Goal: Transaction & Acquisition: Purchase product/service

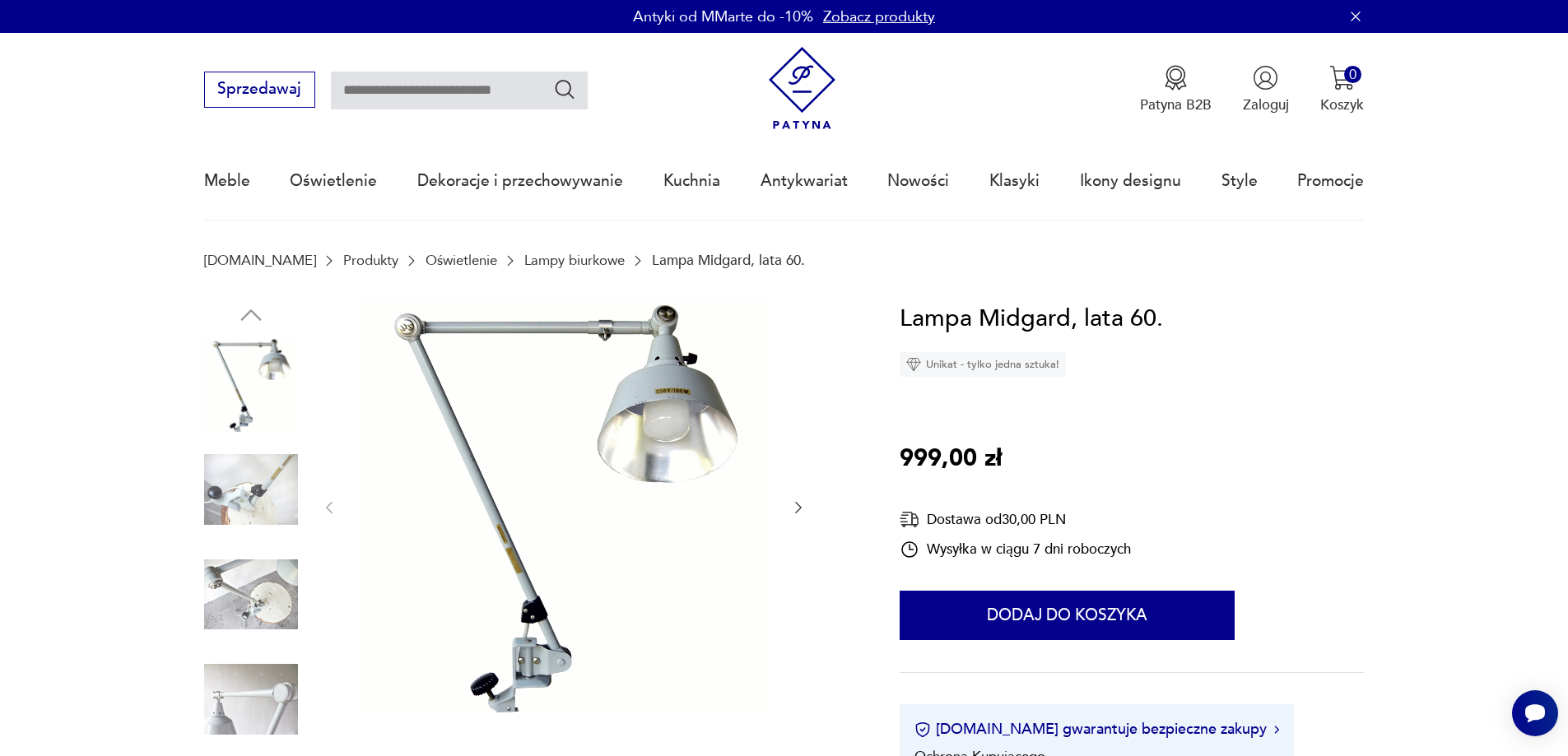
click at [801, 509] on icon "button" at bounding box center [798, 507] width 7 height 11
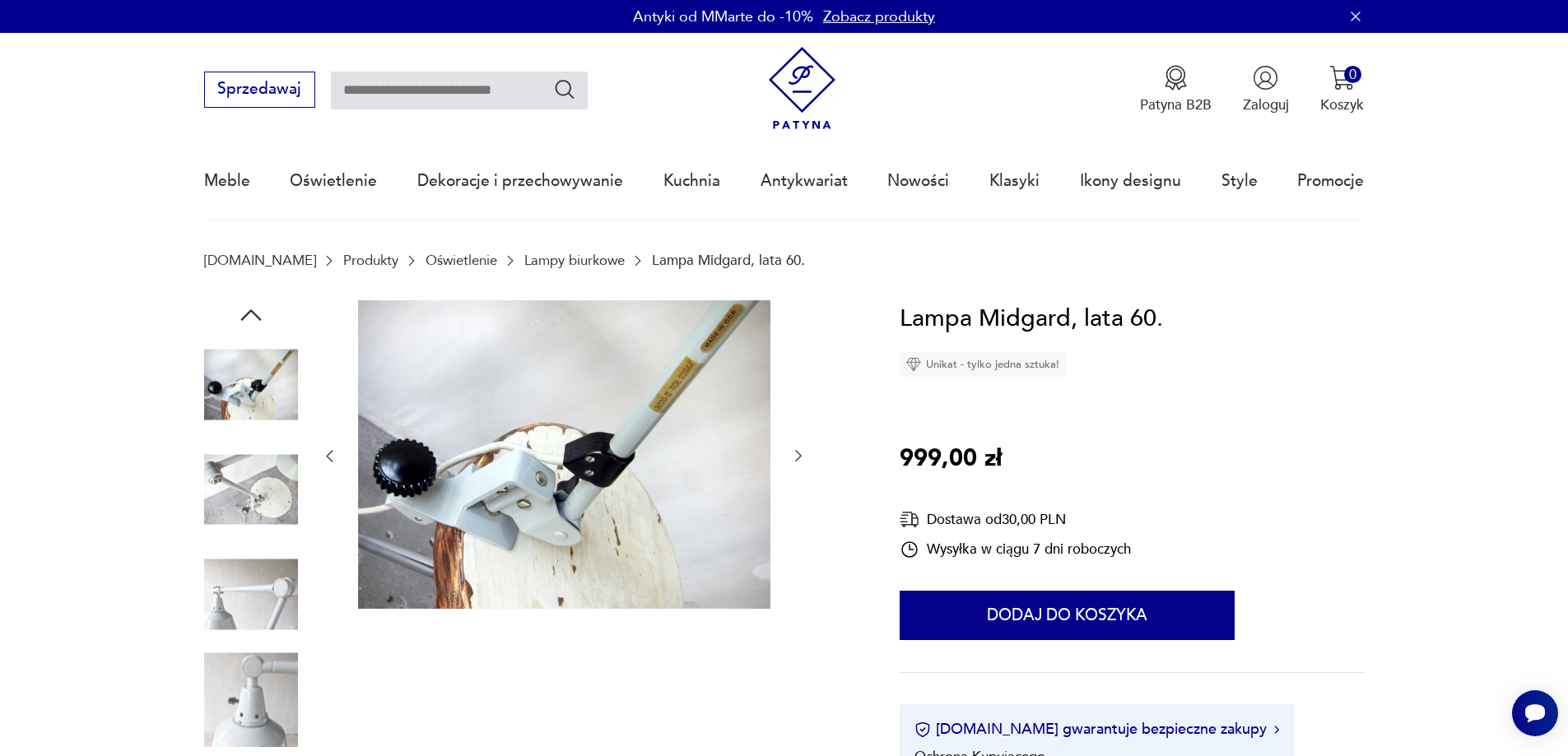
click at [801, 509] on div at bounding box center [563, 457] width 485 height 313
click at [800, 457] on icon "button" at bounding box center [798, 455] width 17 height 17
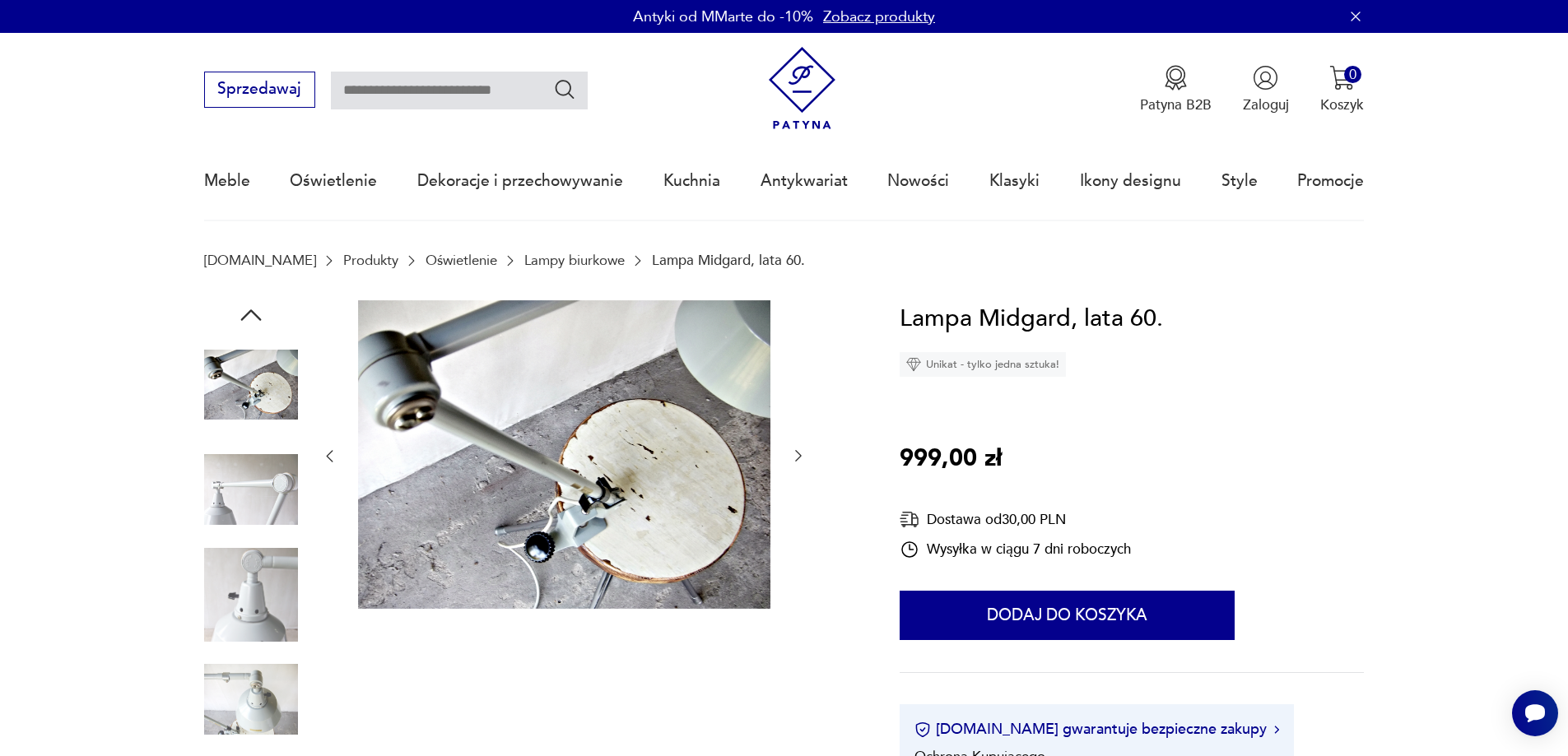
click at [800, 457] on icon "button" at bounding box center [798, 455] width 17 height 17
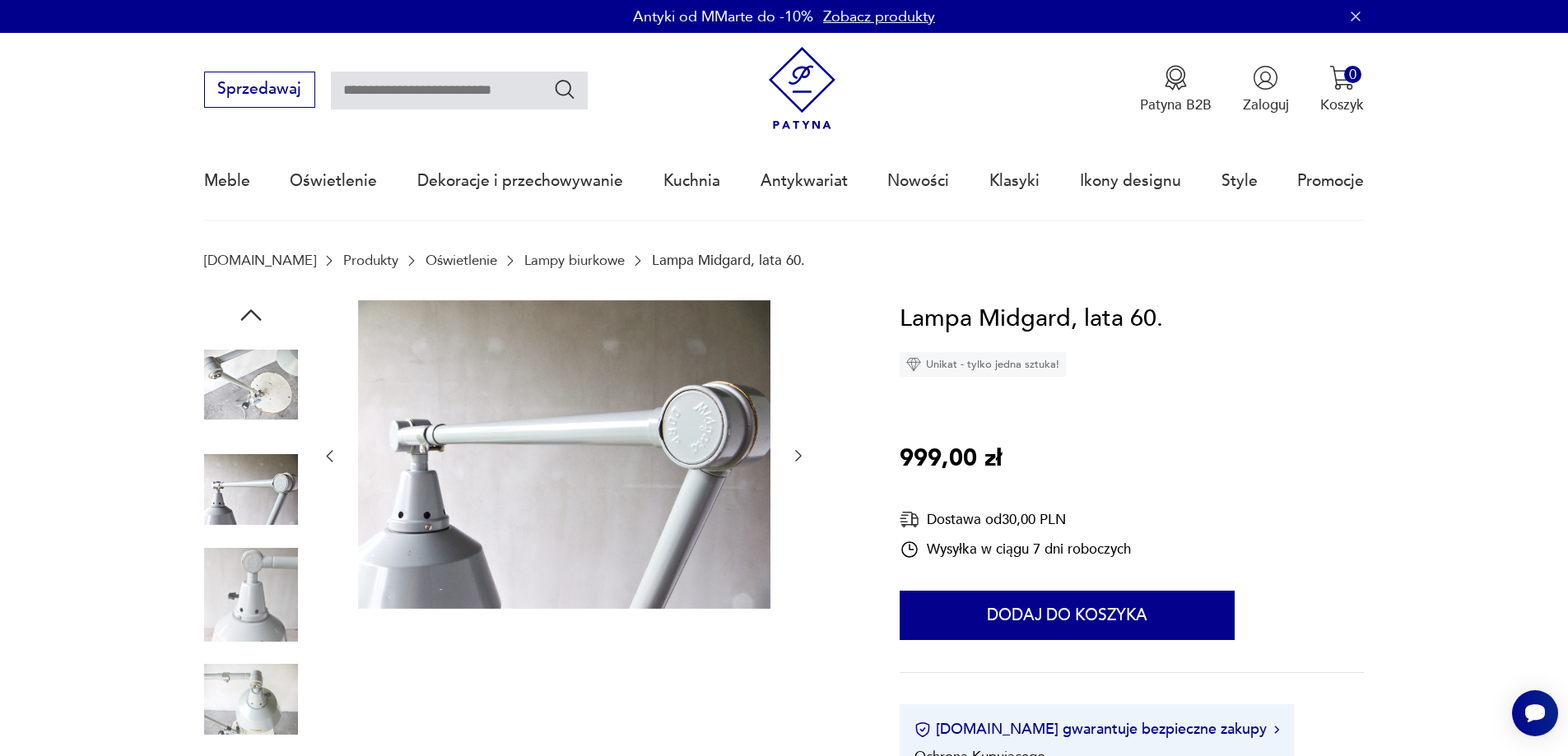
click at [800, 457] on icon "button" at bounding box center [798, 455] width 17 height 17
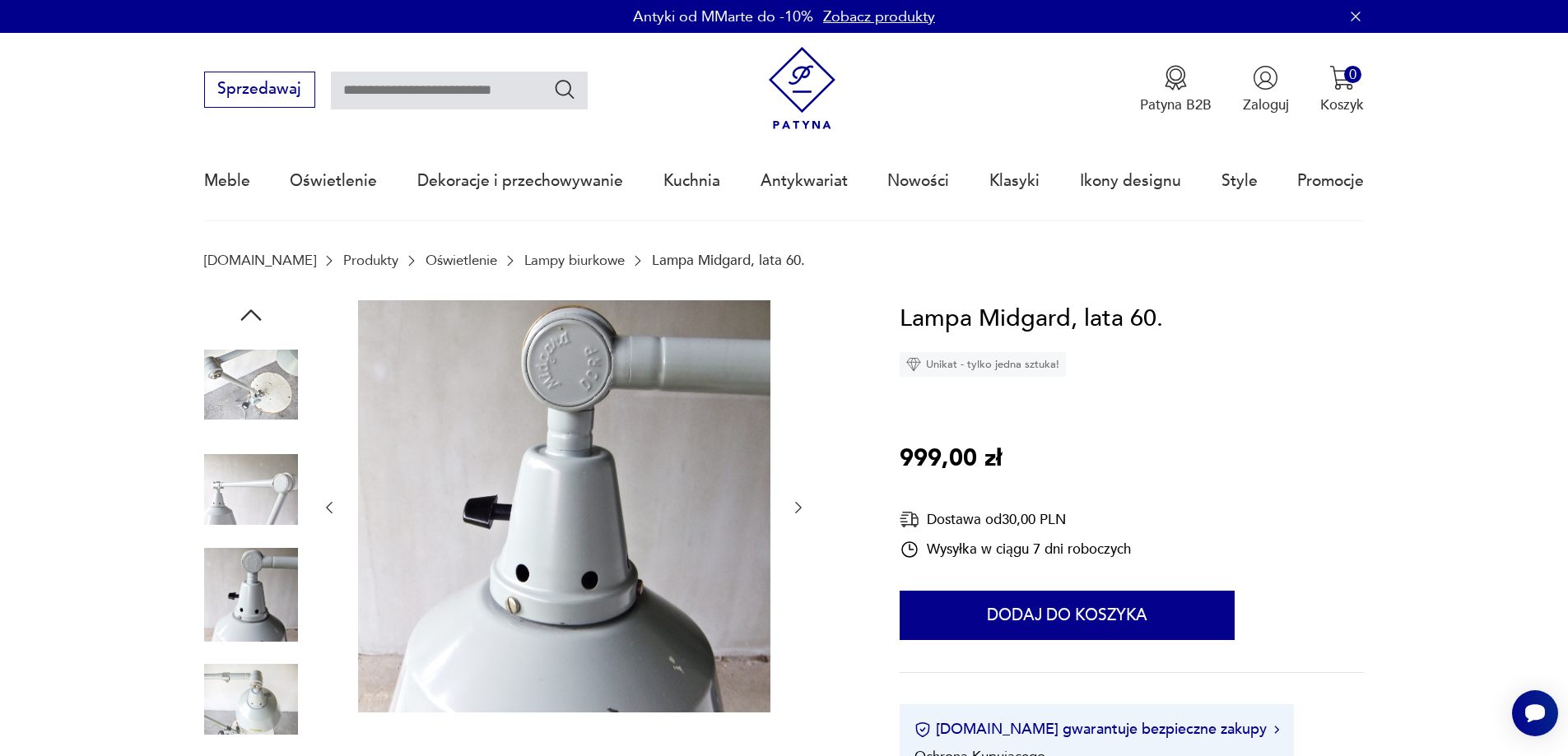
click at [800, 457] on div at bounding box center [563, 508] width 485 height 415
click at [800, 507] on icon "button" at bounding box center [798, 507] width 17 height 17
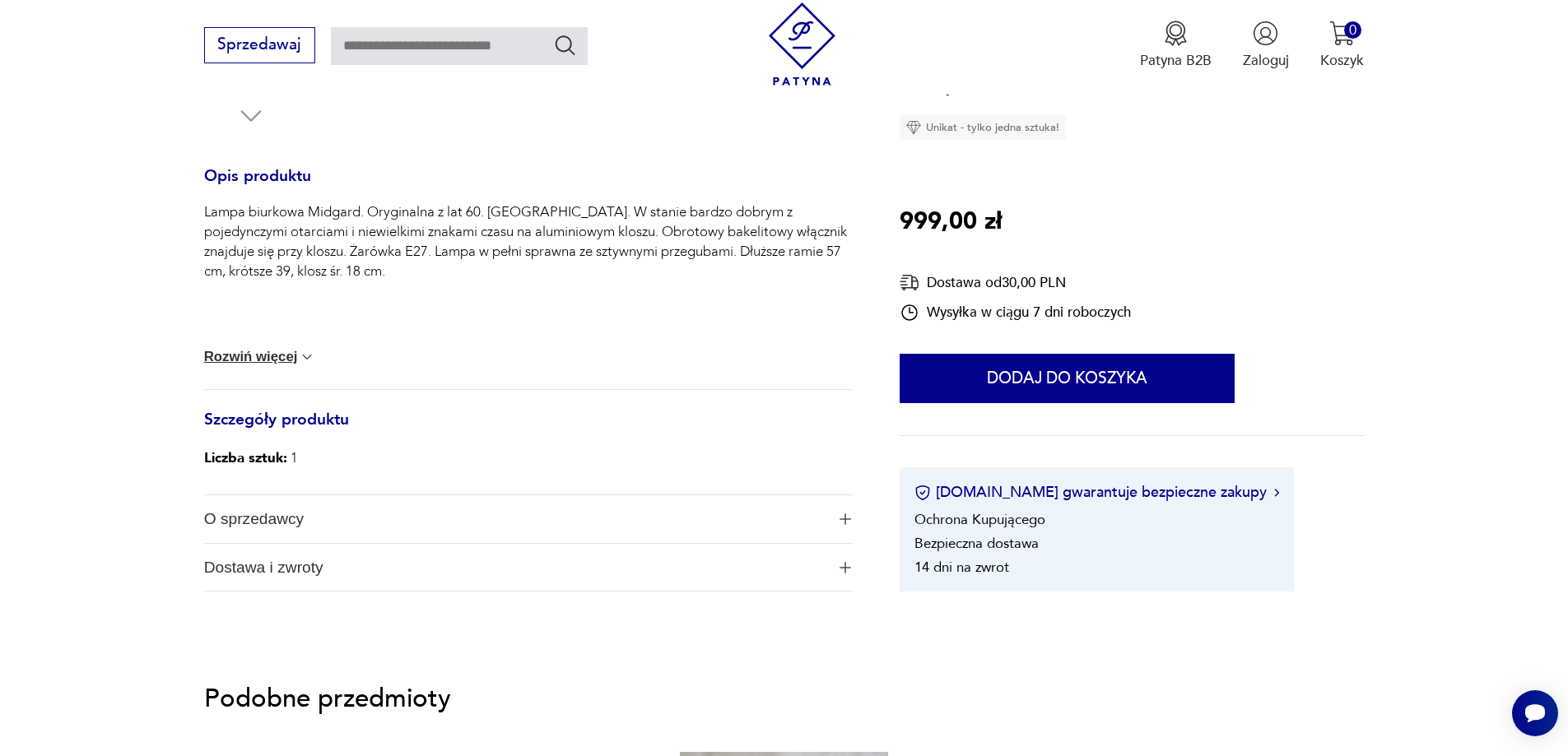
scroll to position [658, 0]
